Goal: Task Accomplishment & Management: Manage account settings

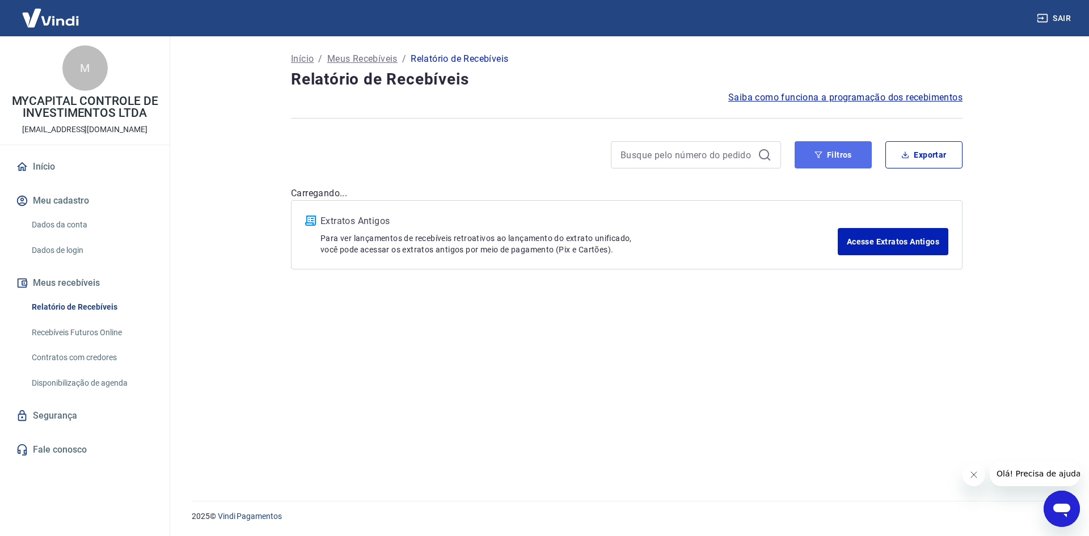
click at [847, 155] on button "Filtros" at bounding box center [833, 154] width 77 height 27
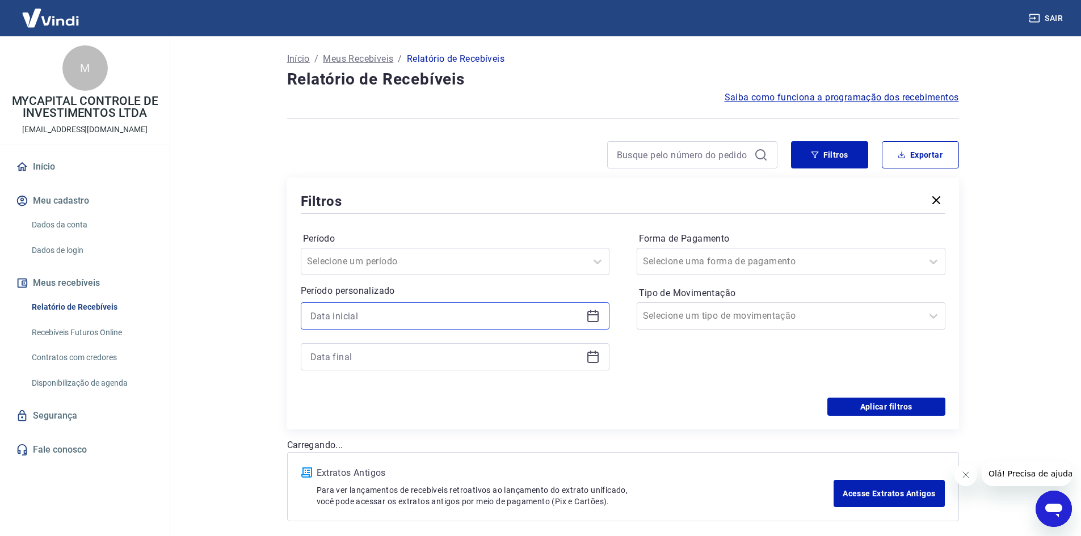
click at [485, 314] on input at bounding box center [445, 316] width 271 height 17
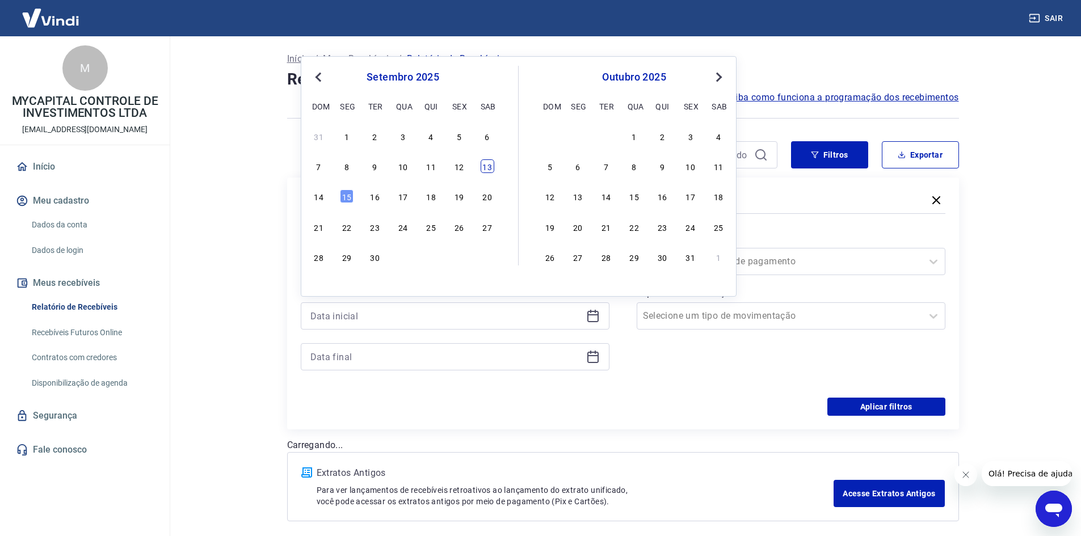
click at [484, 169] on div "13" at bounding box center [488, 166] width 14 height 14
type input "[DATE]"
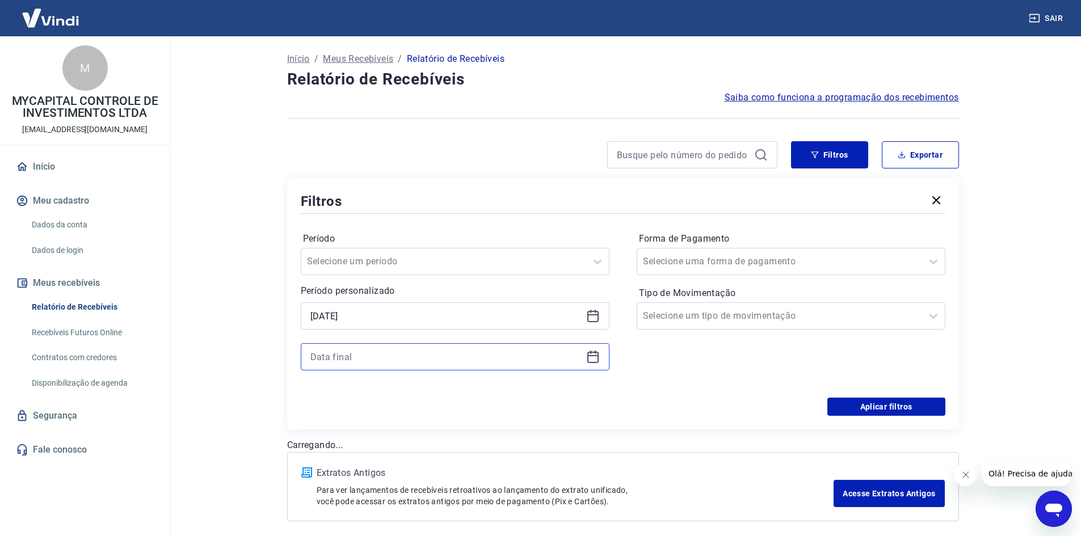
click at [397, 348] on div at bounding box center [455, 356] width 309 height 27
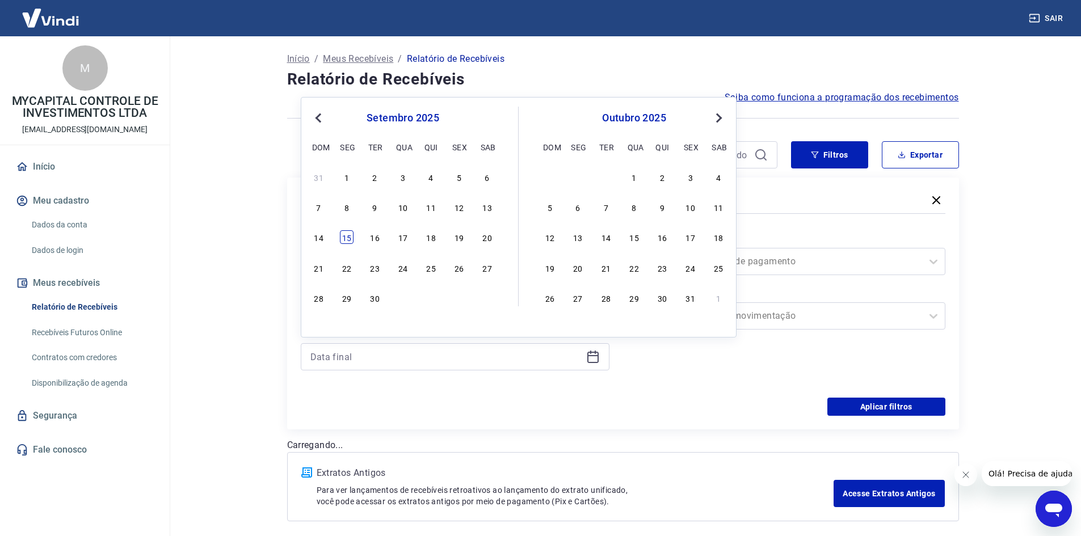
click at [350, 237] on div "15" at bounding box center [347, 237] width 14 height 14
type input "[DATE]"
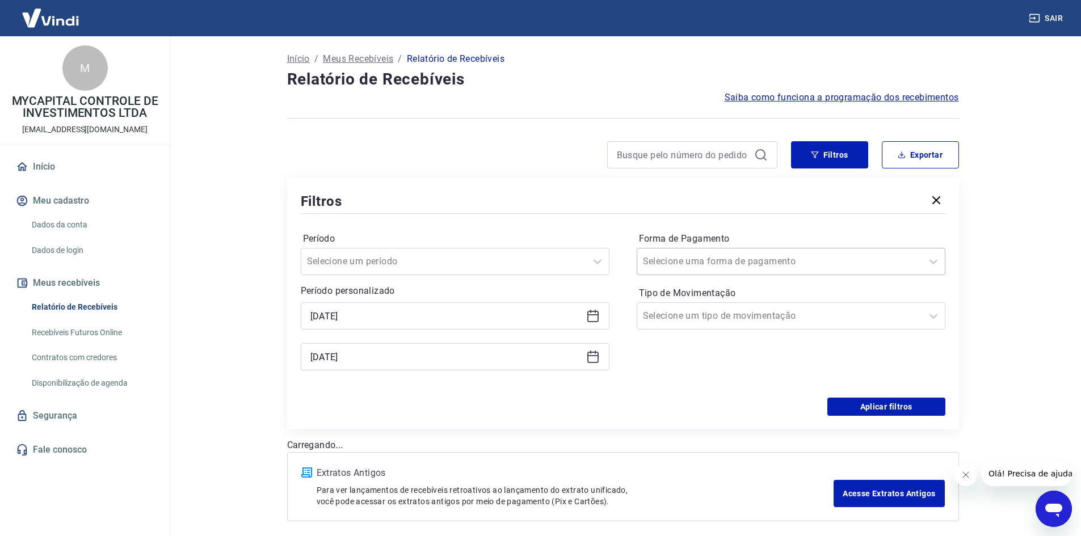
click at [734, 273] on div "Selecione uma forma de pagamento" at bounding box center [791, 261] width 309 height 27
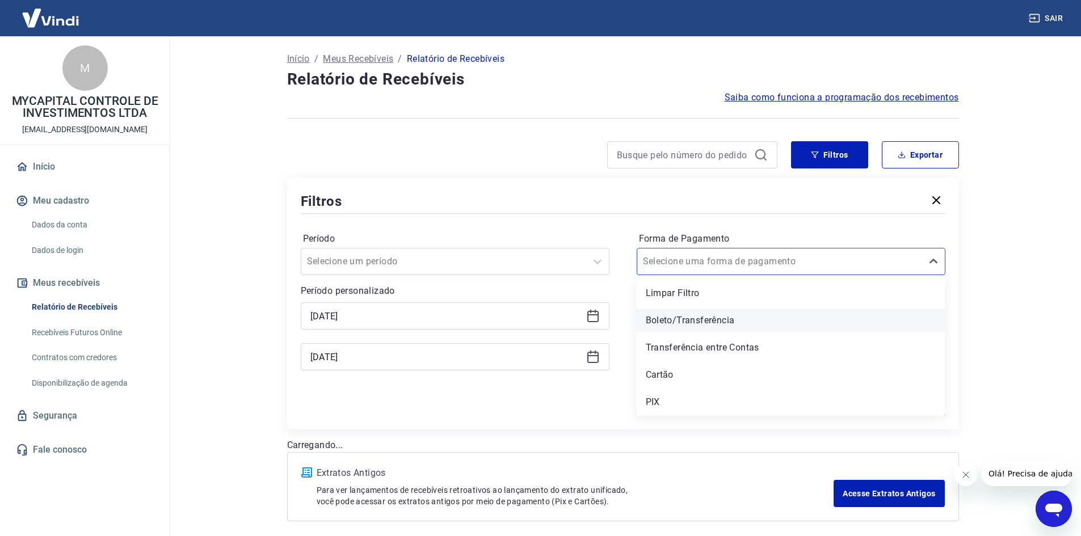
click at [685, 319] on div "Boleto/Transferência" at bounding box center [791, 320] width 309 height 23
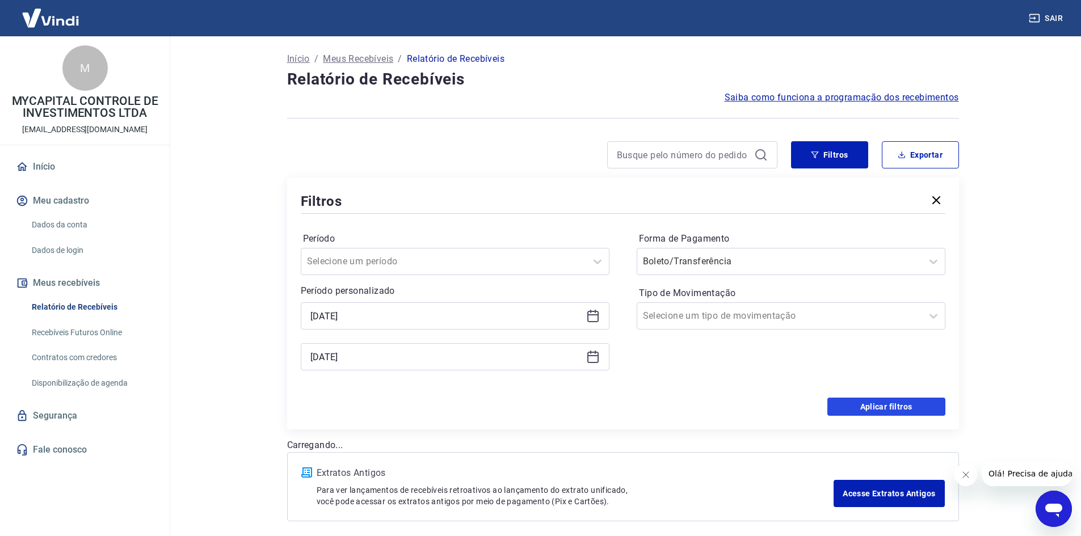
click at [881, 406] on button "Aplicar filtros" at bounding box center [886, 407] width 118 height 18
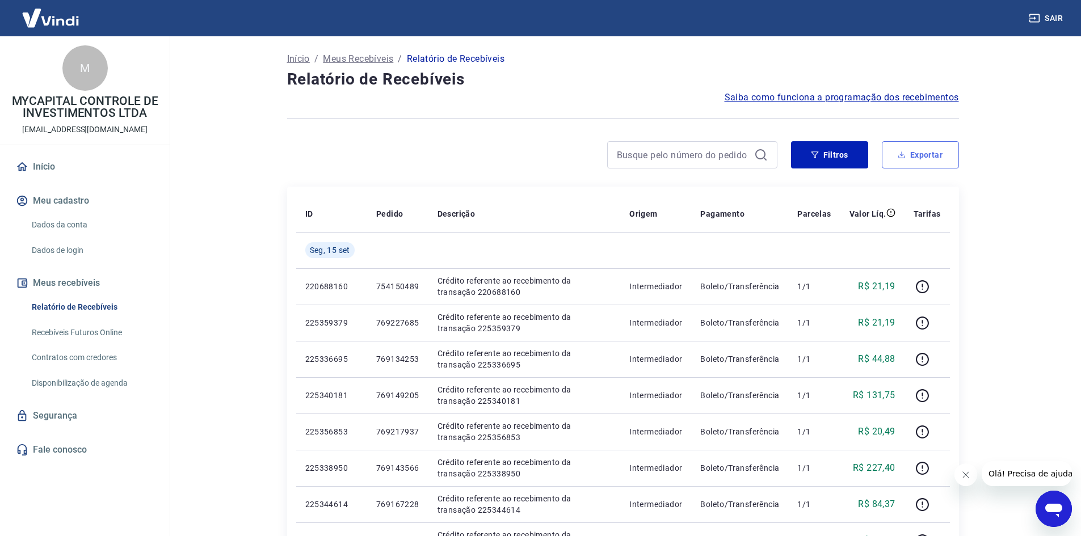
click at [927, 148] on button "Exportar" at bounding box center [920, 154] width 77 height 27
type input "[DATE]"
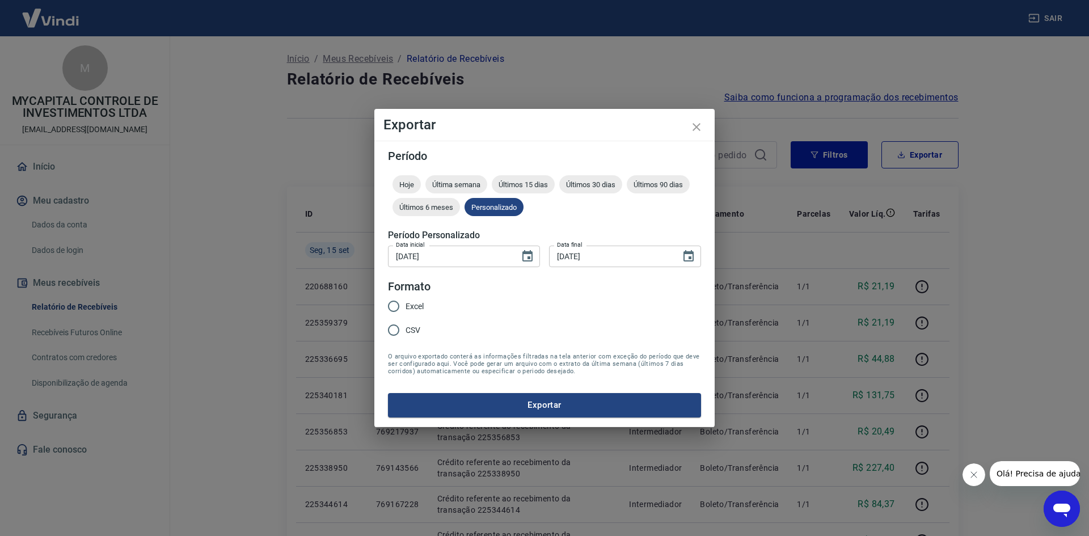
click at [411, 307] on span "Excel" at bounding box center [415, 307] width 18 height 12
click at [406, 307] on input "Excel" at bounding box center [394, 306] width 24 height 24
radio input "true"
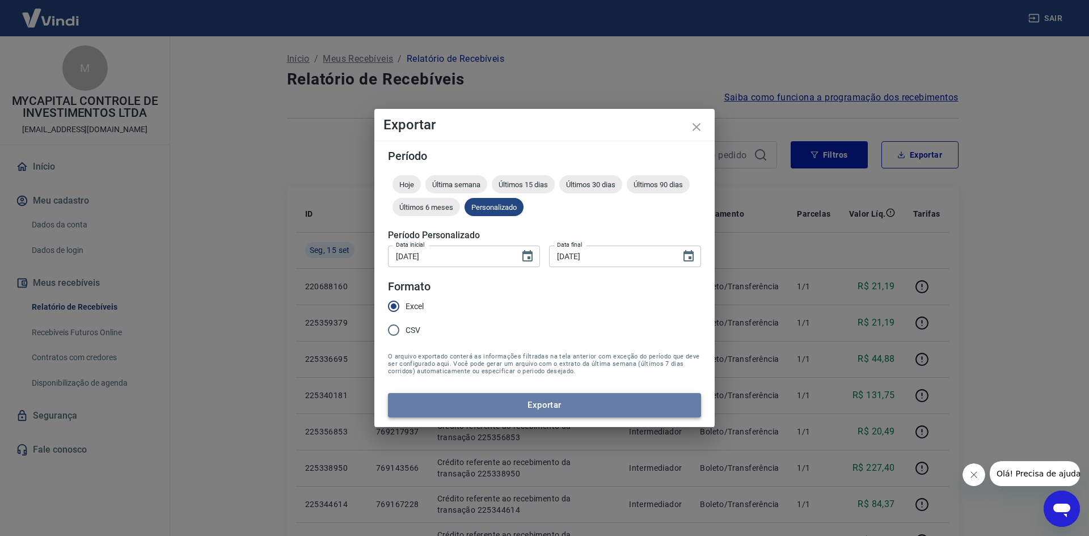
click at [548, 410] on button "Exportar" at bounding box center [544, 405] width 313 height 24
